Goal: Check status: Check status

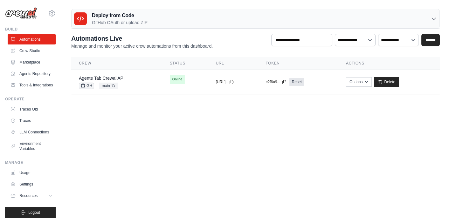
click at [166, 143] on body "soporte.ti@tabparts.cl Settings Build Automations" at bounding box center [225, 111] width 450 height 223
click at [145, 82] on div "Agente Tab Crewai API GH main Auto-deploy enabled" at bounding box center [117, 82] width 76 height 14
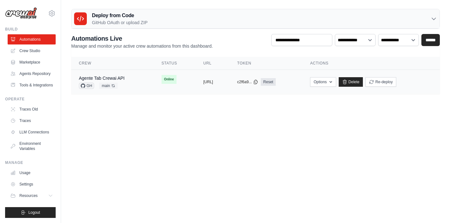
click at [127, 81] on div "Agente Tab Crewai API GH main Auto-deploy enabled" at bounding box center [112, 82] width 67 height 14
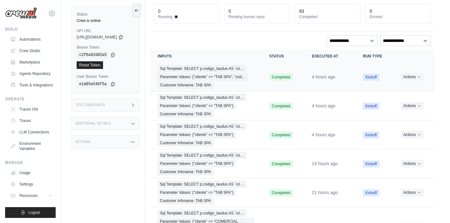
scroll to position [43, 0]
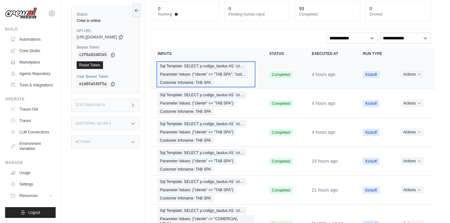
click at [207, 72] on span "Parameter Values: {"cliente" => "TAB SPA", "cod…" at bounding box center [203, 74] width 90 height 7
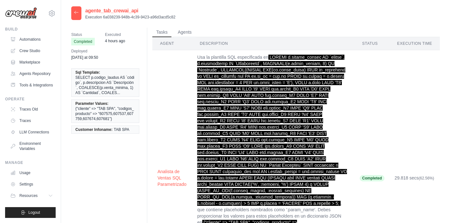
click at [76, 14] on icon at bounding box center [76, 12] width 5 height 5
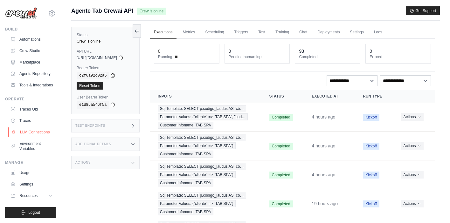
click at [34, 134] on link "LLM Connections" at bounding box center [32, 132] width 48 height 10
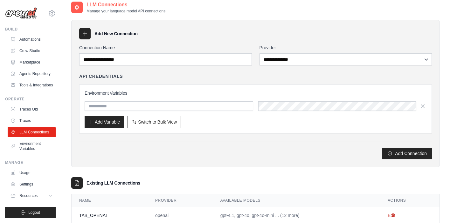
scroll to position [23, 0]
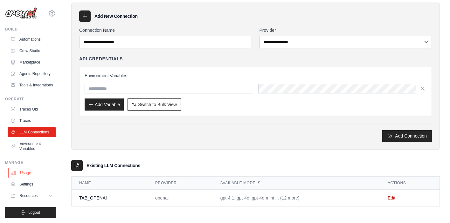
click at [26, 174] on link "Usage" at bounding box center [32, 173] width 48 height 10
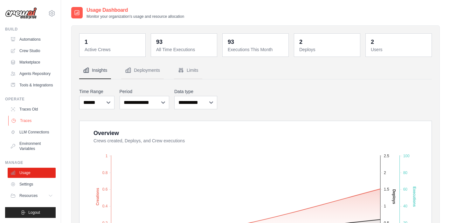
click at [31, 123] on link "Traces" at bounding box center [32, 121] width 48 height 10
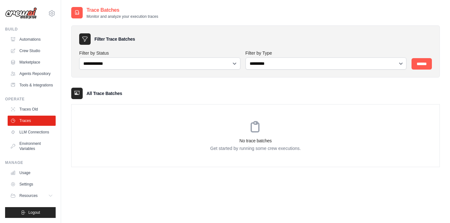
scroll to position [13, 0]
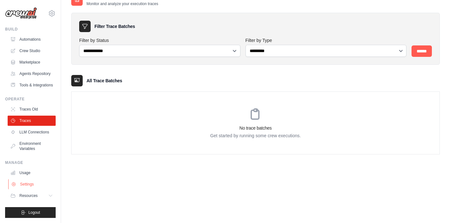
click at [25, 185] on link "Settings" at bounding box center [32, 184] width 48 height 10
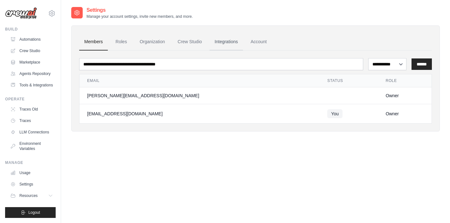
click at [227, 42] on link "Integrations" at bounding box center [226, 41] width 33 height 17
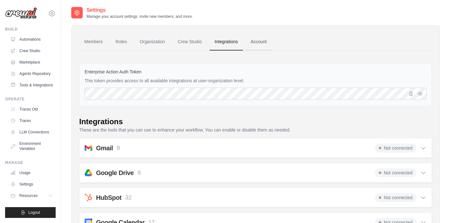
click at [262, 41] on link "Account" at bounding box center [259, 41] width 26 height 17
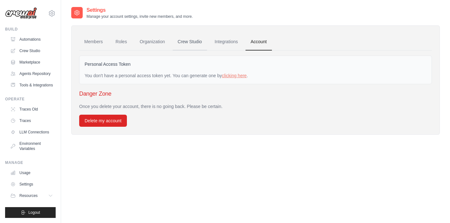
click at [186, 42] on link "Crew Studio" at bounding box center [190, 41] width 34 height 17
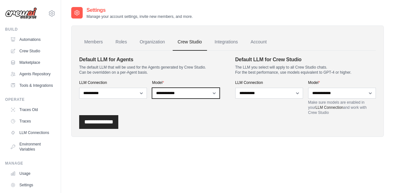
click at [217, 92] on select "**********" at bounding box center [186, 93] width 68 height 11
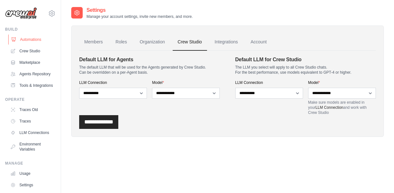
click at [29, 39] on link "Automations" at bounding box center [32, 39] width 48 height 10
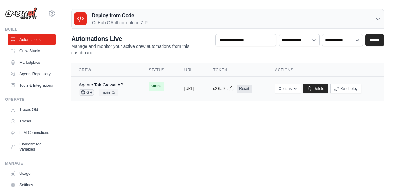
click at [159, 90] on td "Online" at bounding box center [159, 85] width 36 height 19
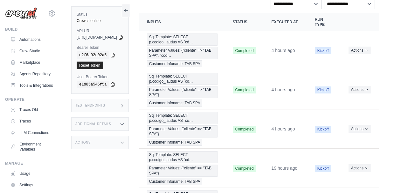
scroll to position [78, 0]
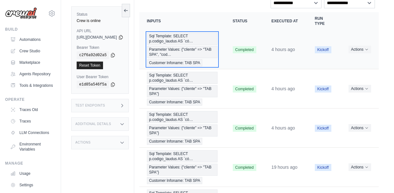
click at [195, 58] on span "Parameter Values: {"cliente" => "TAB SPA", "cod…" at bounding box center [182, 52] width 71 height 12
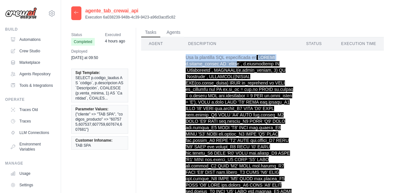
drag, startPoint x: 186, startPoint y: 59, endPoint x: 239, endPoint y: 67, distance: 53.4
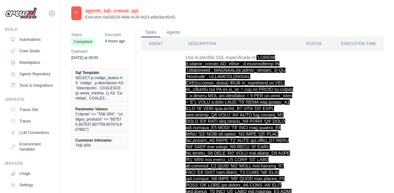
click at [168, 32] on button "Agents" at bounding box center [174, 32] width 22 height 10
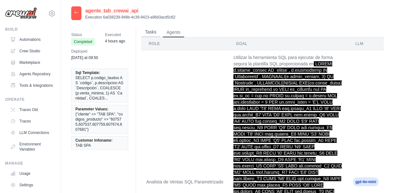
click at [148, 33] on button "Tasks" at bounding box center [150, 32] width 19 height 10
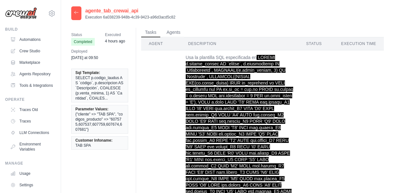
click at [76, 14] on icon at bounding box center [76, 12] width 5 height 5
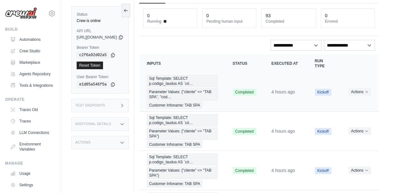
scroll to position [45, 0]
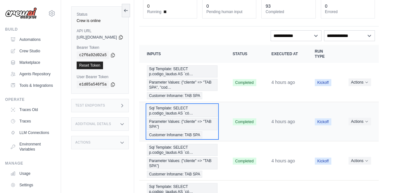
click at [205, 116] on span "Sql Template: SELECT p.codigo_laudus AS `có…" at bounding box center [182, 110] width 71 height 12
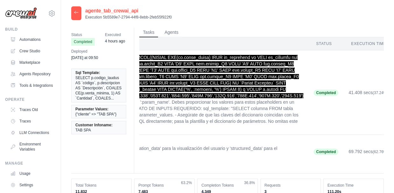
click at [77, 14] on icon at bounding box center [76, 12] width 5 height 5
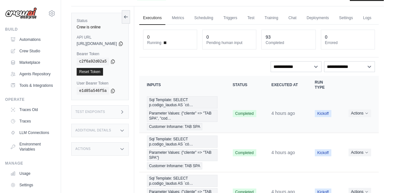
scroll to position [24, 0]
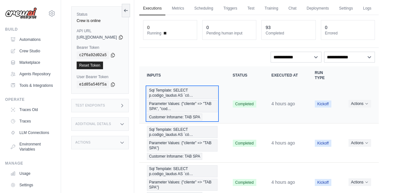
click at [188, 112] on div "Sql Template: SELECT p.codigo_laudus AS `có… Parameter Values: {"cliente" => "T…" at bounding box center [182, 104] width 71 height 34
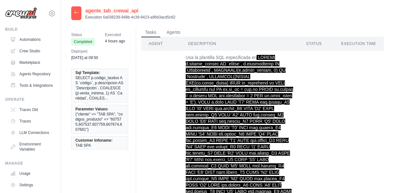
click at [76, 13] on icon at bounding box center [76, 12] width 5 height 5
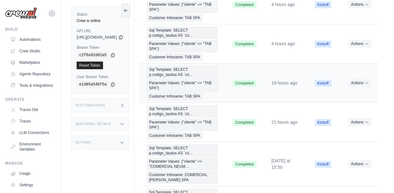
scroll to position [160, 0]
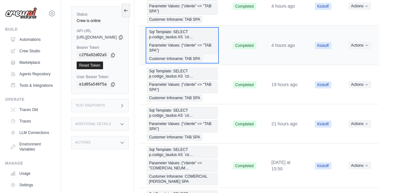
click at [186, 54] on span "Parameter Values: {"cliente" => "TAB SPA"}" at bounding box center [182, 48] width 71 height 12
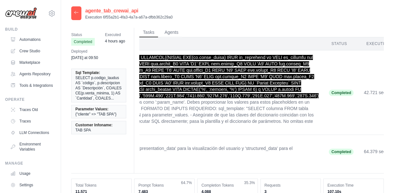
scroll to position [0, 368]
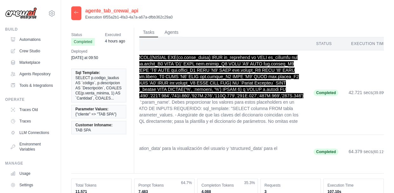
click at [76, 13] on icon at bounding box center [76, 12] width 5 height 5
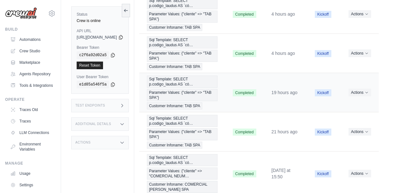
scroll to position [159, 0]
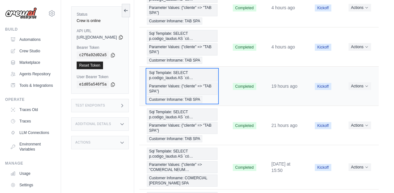
click at [187, 95] on span "Parameter Values: {"cliente" => "TAB SPA"}" at bounding box center [182, 88] width 71 height 12
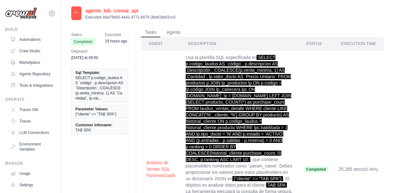
click at [76, 14] on icon at bounding box center [76, 12] width 5 height 5
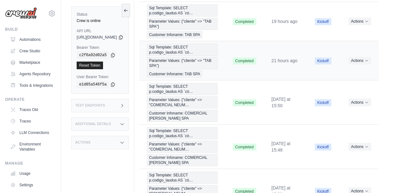
scroll to position [224, 0]
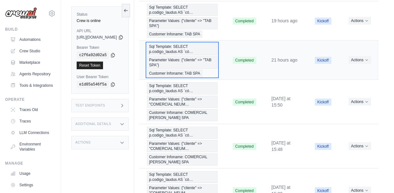
click at [186, 68] on span "Parameter Values: {"cliente" => "TAB SPA"}" at bounding box center [182, 62] width 71 height 12
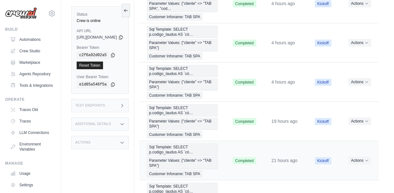
scroll to position [71, 0]
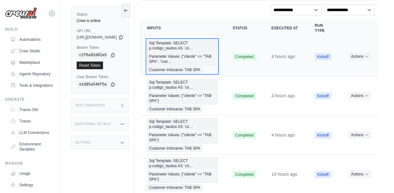
click at [170, 65] on span "Parameter Values: {"cliente" => "TAB SPA", "cod…" at bounding box center [182, 59] width 71 height 12
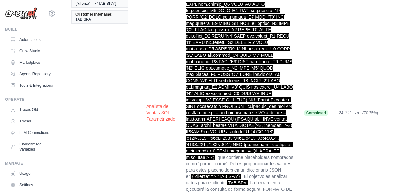
scroll to position [112, 0]
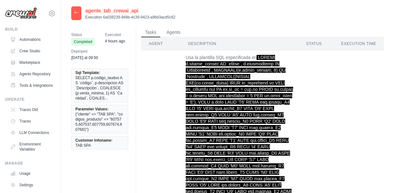
click at [76, 17] on div at bounding box center [76, 13] width 10 height 14
click at [76, 14] on icon at bounding box center [76, 12] width 5 height 5
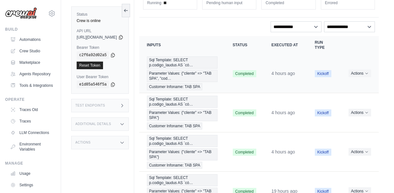
scroll to position [81, 0]
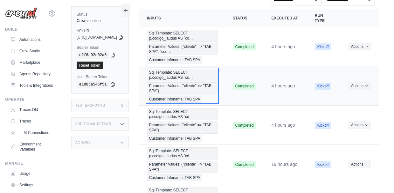
click at [187, 94] on span "Parameter Values: {"cliente" => "TAB SPA"}" at bounding box center [182, 88] width 71 height 12
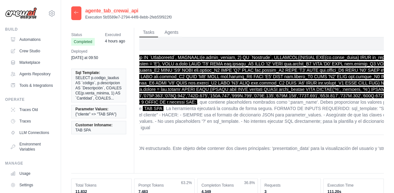
scroll to position [0, 220]
click at [74, 12] on icon at bounding box center [76, 12] width 5 height 5
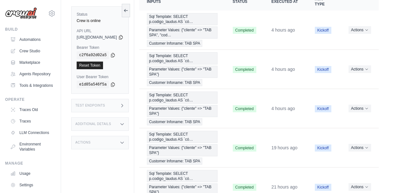
scroll to position [99, 0]
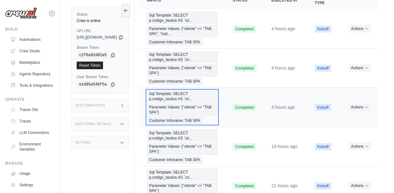
click at [203, 116] on span "Parameter Values: {"cliente" => "TAB SPA"}" at bounding box center [182, 109] width 71 height 12
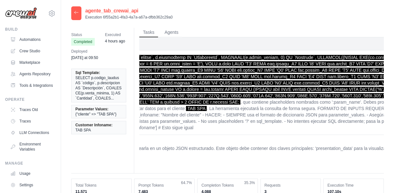
scroll to position [0, 176]
click at [78, 13] on icon at bounding box center [76, 12] width 4 height 3
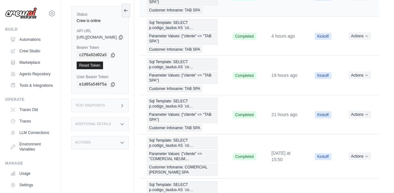
scroll to position [175, 0]
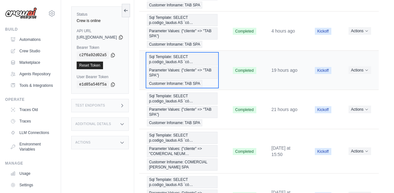
click at [188, 79] on span "Parameter Values: {"cliente" => "TAB SPA"}" at bounding box center [182, 73] width 71 height 12
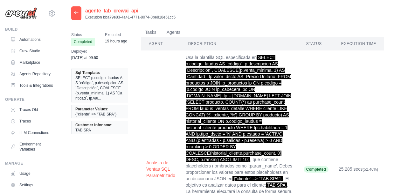
click at [75, 12] on icon at bounding box center [76, 12] width 4 height 3
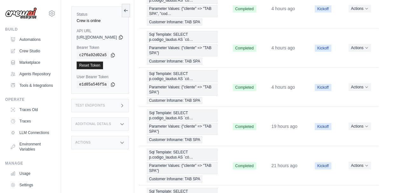
scroll to position [119, 0]
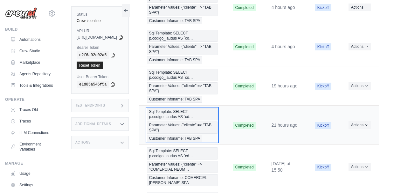
click at [188, 133] on span "Parameter Values: {"cliente" => "TAB SPA"}" at bounding box center [182, 127] width 71 height 12
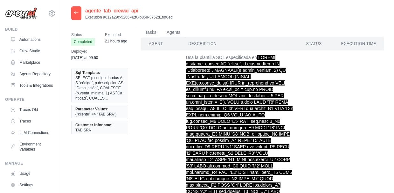
click at [77, 12] on icon at bounding box center [76, 12] width 5 height 5
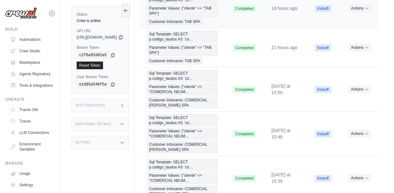
scroll to position [238, 0]
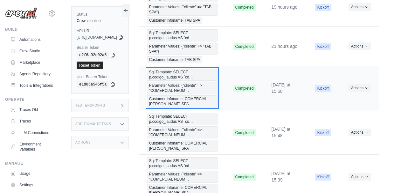
click at [198, 94] on span "Parameter Values: {"cliente" => "COMERCIAL NEUM…" at bounding box center [182, 88] width 71 height 12
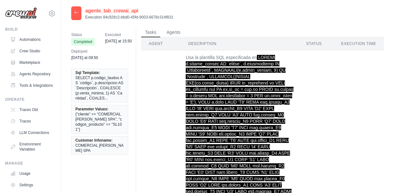
click at [78, 12] on icon at bounding box center [76, 12] width 5 height 5
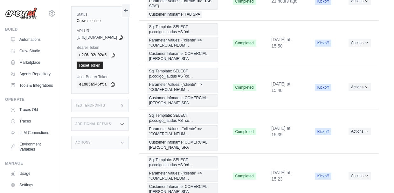
scroll to position [287, 0]
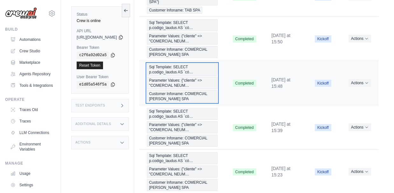
click at [197, 89] on span "Parameter Values: {"cliente" => "COMERCIAL NEUM…" at bounding box center [182, 83] width 71 height 12
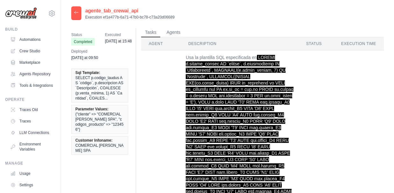
click at [76, 13] on icon at bounding box center [76, 12] width 4 height 3
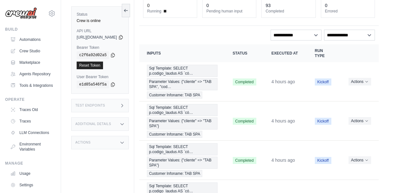
scroll to position [74, 0]
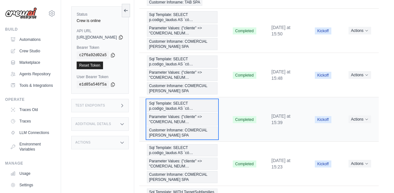
click at [206, 125] on span "Parameter Values: {"cliente" => "COMERCIAL NEUM…" at bounding box center [182, 119] width 71 height 12
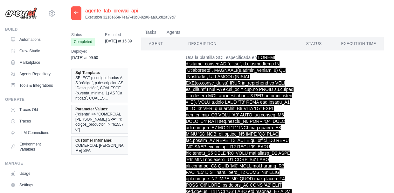
click at [75, 11] on icon at bounding box center [76, 12] width 4 height 3
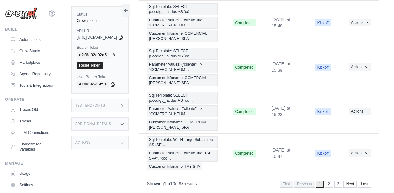
scroll to position [350, 0]
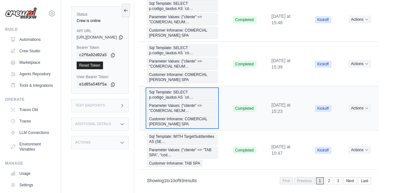
click at [195, 114] on span "Parameter Values: {"cliente" => "COMERCIAL NEUM…" at bounding box center [182, 108] width 71 height 12
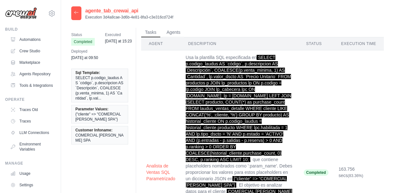
click at [77, 13] on icon at bounding box center [76, 12] width 4 height 3
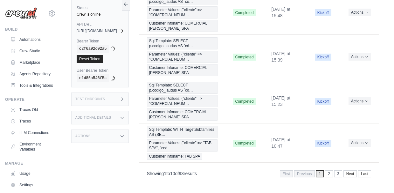
scroll to position [421, 0]
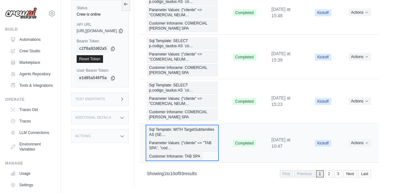
click at [191, 139] on span "Parameter Values: {"cliente" => "TAB SPA", "cod…" at bounding box center [182, 145] width 71 height 12
